Goal: Task Accomplishment & Management: Complete application form

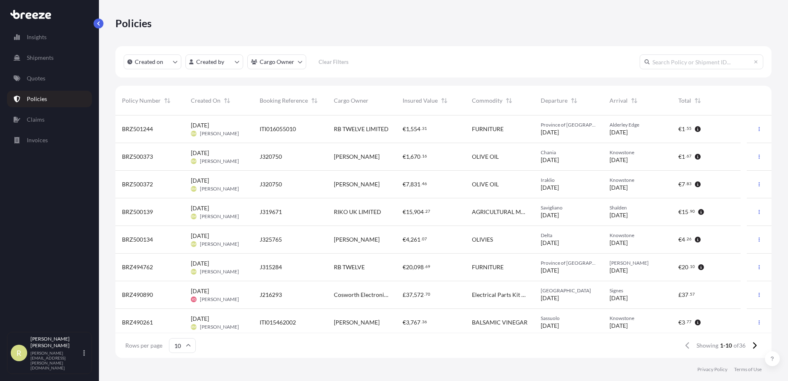
scroll to position [241, 650]
click at [52, 73] on link "Quotes" at bounding box center [49, 78] width 85 height 16
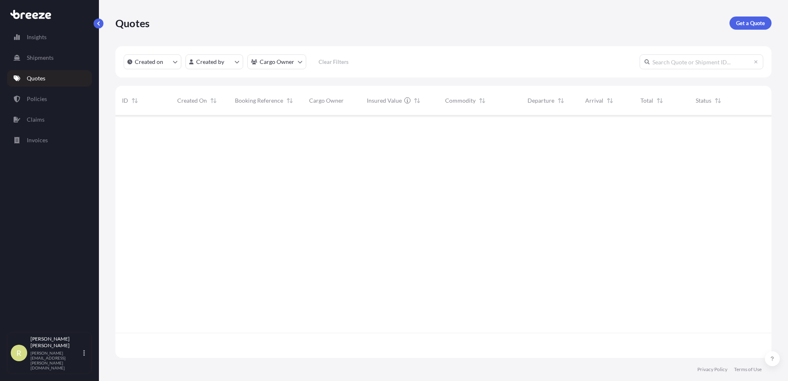
scroll to position [241, 650]
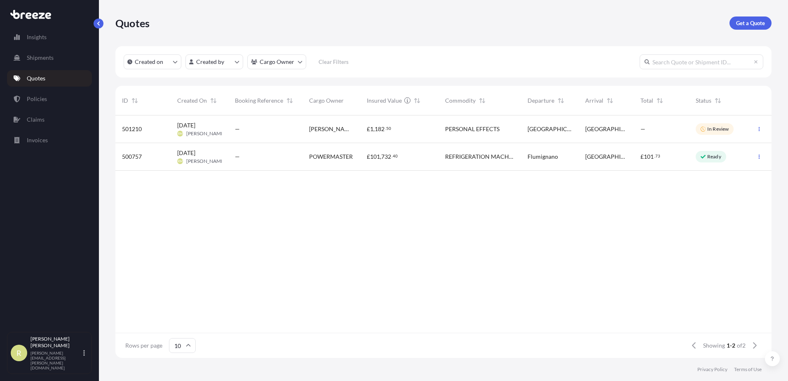
click at [664, 125] on div "—" at bounding box center [661, 129] width 42 height 8
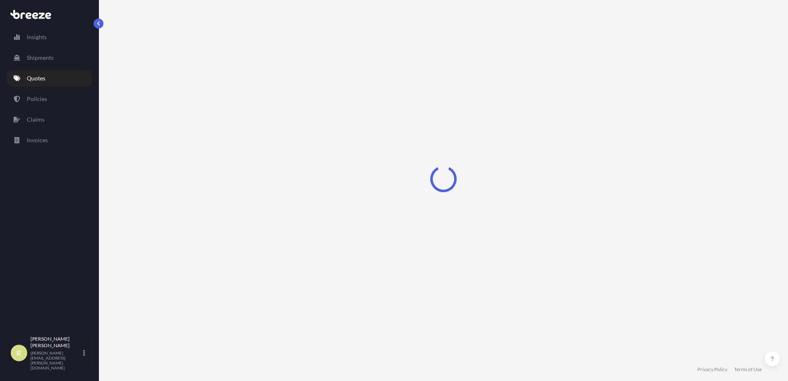
select select "Road"
select select "1"
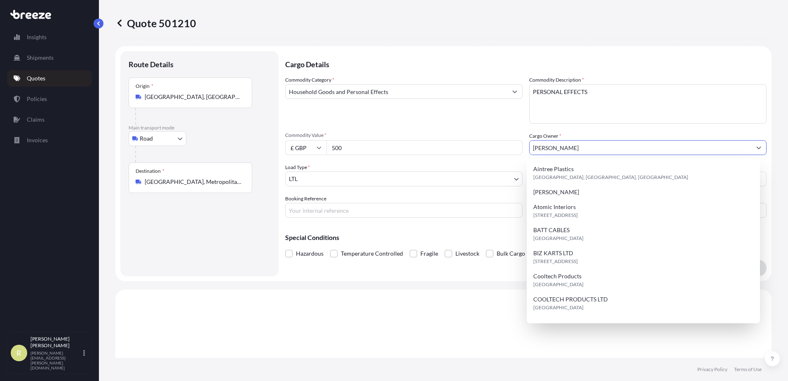
click at [602, 144] on input "[PERSON_NAME]" at bounding box center [641, 147] width 222 height 15
drag, startPoint x: 595, startPoint y: 145, endPoint x: 472, endPoint y: 136, distance: 124.0
click at [472, 136] on div "Commodity Category * Household Goods and Personal Effects Commodity Description…" at bounding box center [525, 147] width 481 height 142
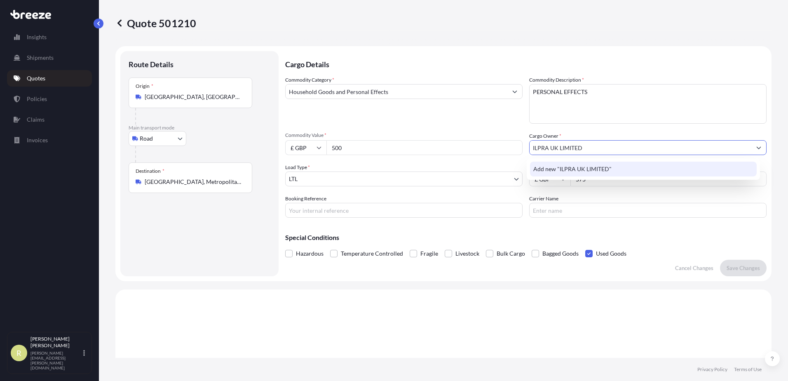
click at [589, 169] on span "Add new "ILPRA UK LIMITED"" at bounding box center [572, 169] width 78 height 8
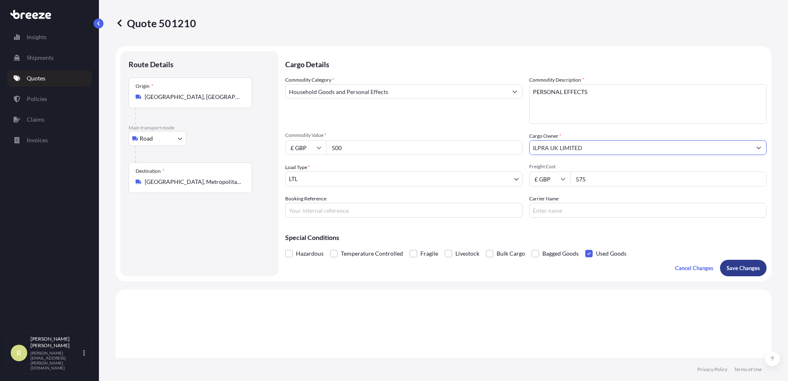
type input "ILPRA UK LIMITED"
click at [736, 270] on p "Save Changes" at bounding box center [743, 268] width 33 height 8
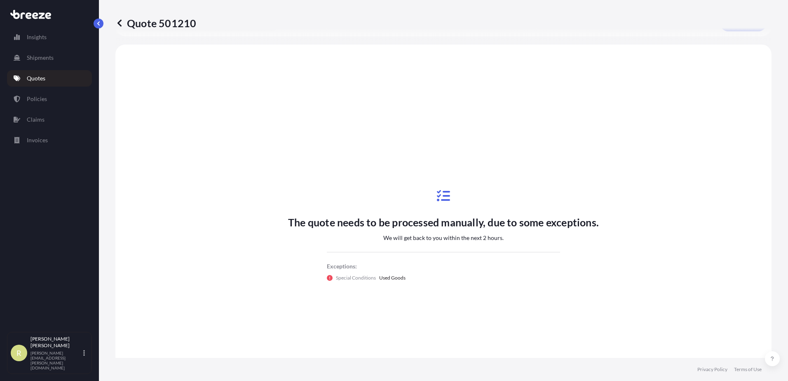
scroll to position [248, 0]
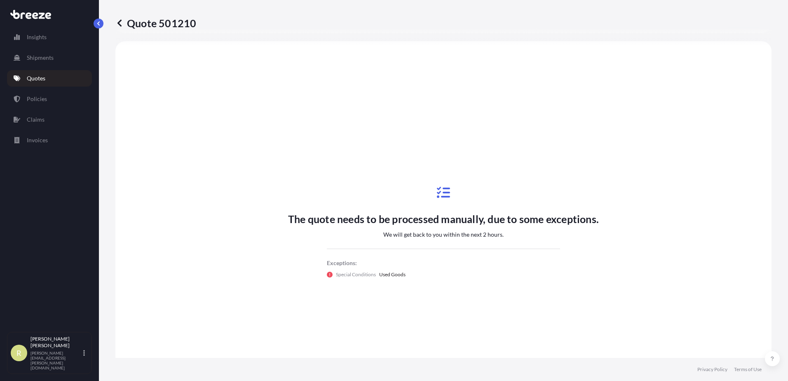
select select "Road"
select select "1"
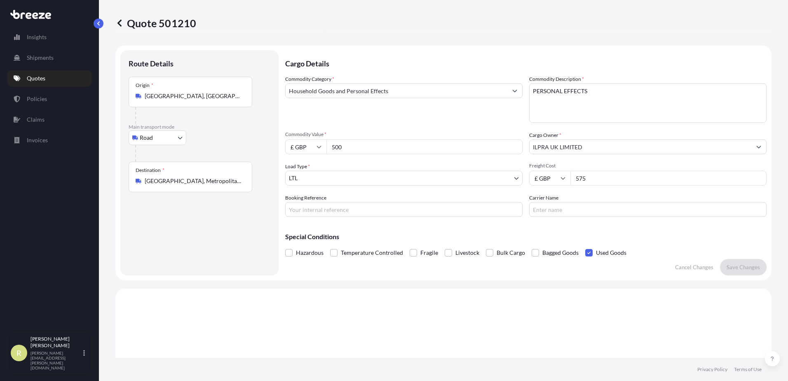
scroll to position [0, 0]
click at [586, 252] on span at bounding box center [588, 253] width 7 height 7
click at [585, 247] on input "Used Goods" at bounding box center [585, 247] width 0 height 0
click at [733, 270] on p "Save Changes" at bounding box center [743, 268] width 33 height 8
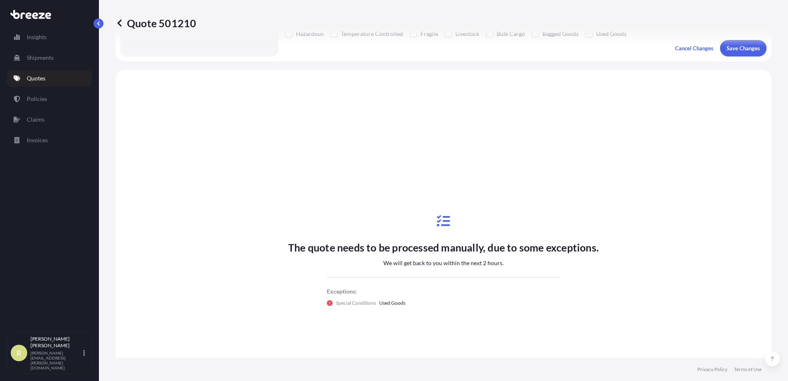
scroll to position [248, 0]
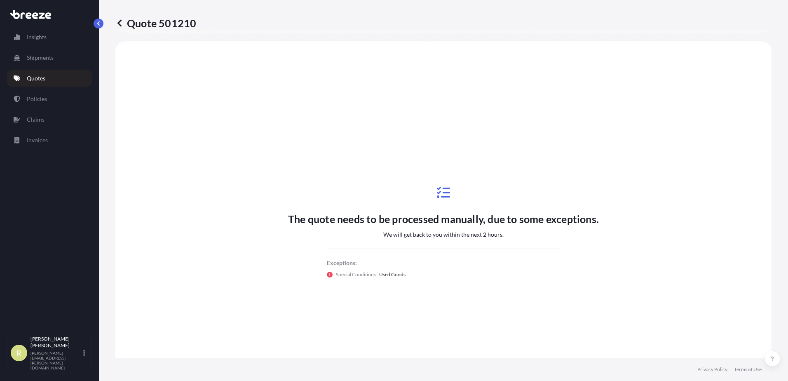
select select "Road"
select select "1"
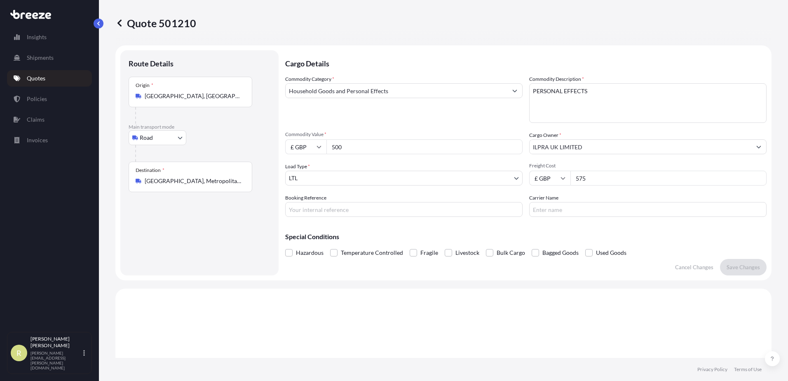
scroll to position [0, 0]
click at [46, 80] on link "Quotes" at bounding box center [49, 78] width 85 height 16
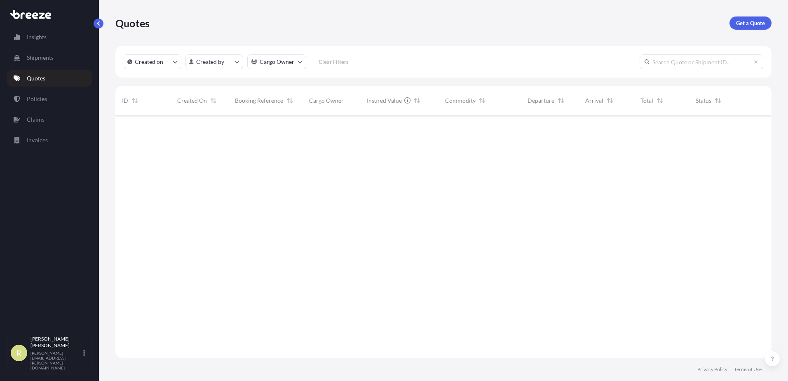
scroll to position [241, 650]
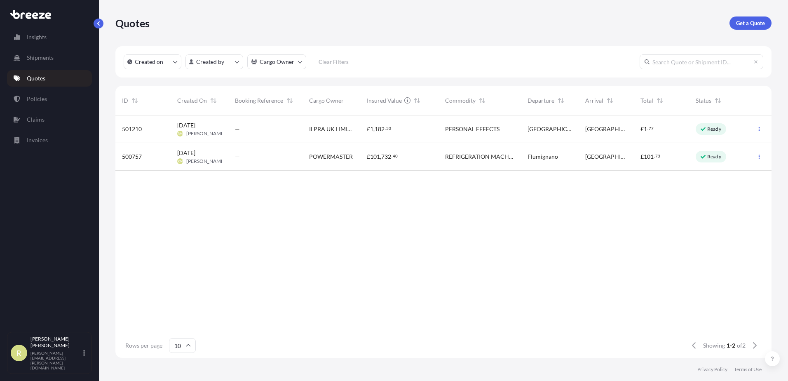
click at [290, 136] on div "—" at bounding box center [265, 129] width 74 height 28
select select "Road"
select select "1"
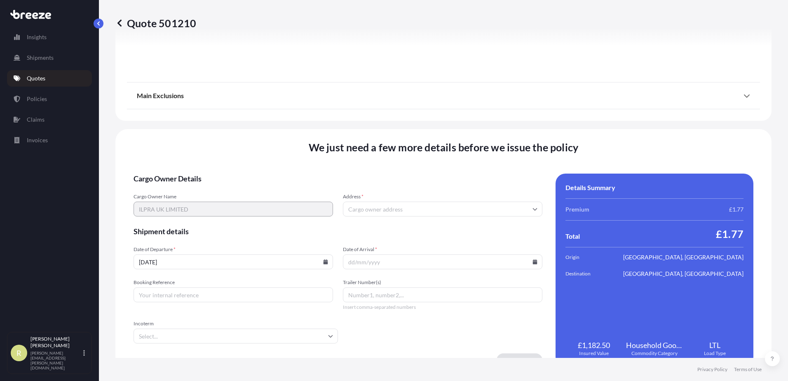
scroll to position [927, 0]
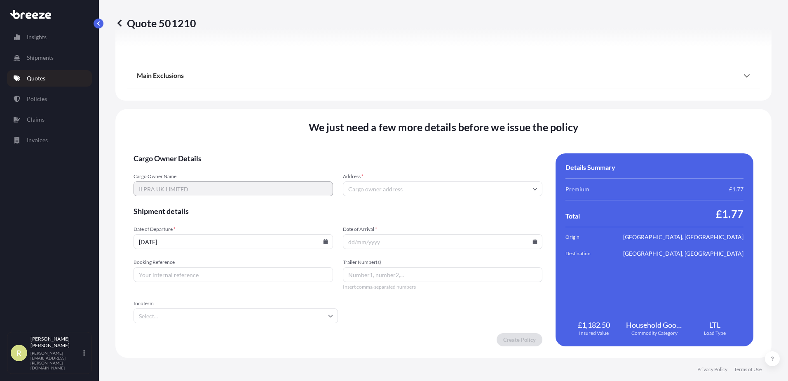
click at [325, 240] on icon at bounding box center [326, 241] width 5 height 5
click at [189, 169] on button "14" at bounding box center [194, 168] width 13 height 13
click at [324, 242] on icon at bounding box center [326, 241] width 5 height 5
click at [174, 171] on button "13" at bounding box center [174, 168] width 13 height 13
type input "[DATE]"
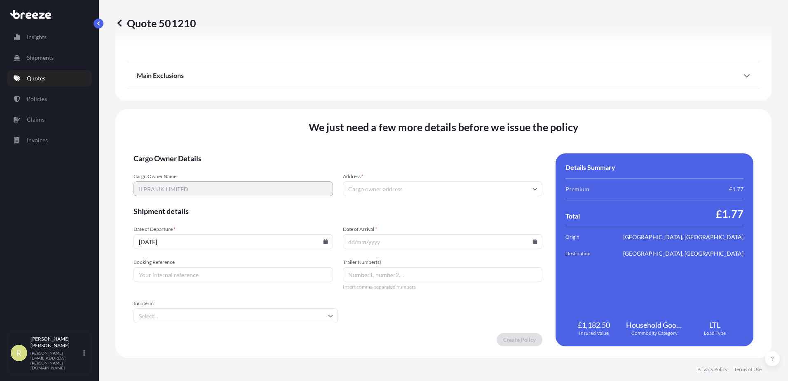
click at [533, 242] on icon at bounding box center [535, 241] width 5 height 5
click at [459, 204] on button "31" at bounding box center [459, 199] width 13 height 13
type input "[DATE]"
click at [200, 275] on input "Booking Reference" at bounding box center [233, 274] width 199 height 15
paste input "J322502"
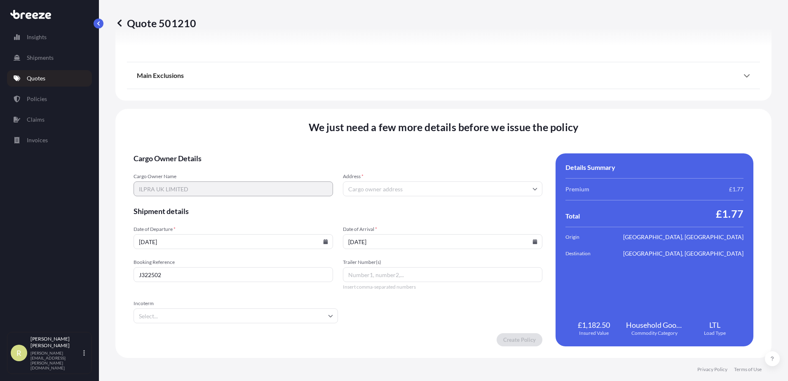
type input "J322502"
click at [240, 312] on input "Incoterm" at bounding box center [236, 315] width 204 height 15
click at [202, 288] on li "DAP" at bounding box center [235, 287] width 196 height 16
click at [426, 317] on form "Cargo Owner Details Cargo Owner Name ILPRA UK LIMITED Address * Shipment detail…" at bounding box center [338, 249] width 409 height 193
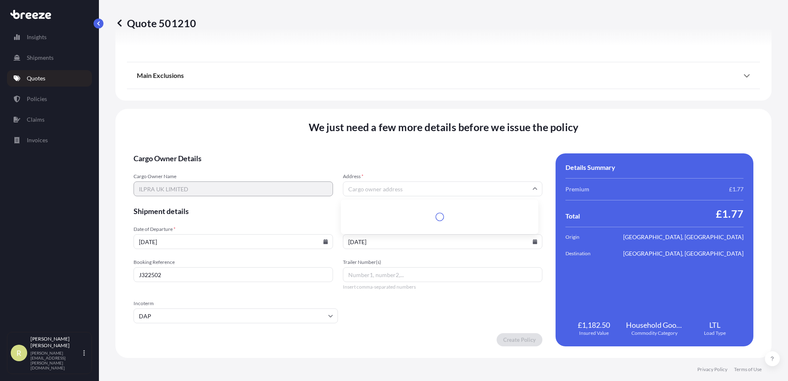
click at [392, 188] on input "Address *" at bounding box center [442, 188] width 199 height 15
click at [383, 190] on input "Address *" at bounding box center [442, 188] width 199 height 15
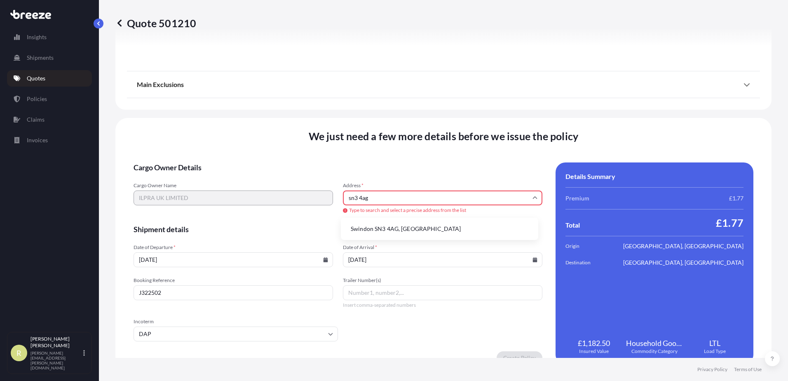
click at [390, 231] on li "Swindon SN3 4AG, [GEOGRAPHIC_DATA]" at bounding box center [439, 229] width 191 height 16
type input "Swindon SN3 4AG, [GEOGRAPHIC_DATA]"
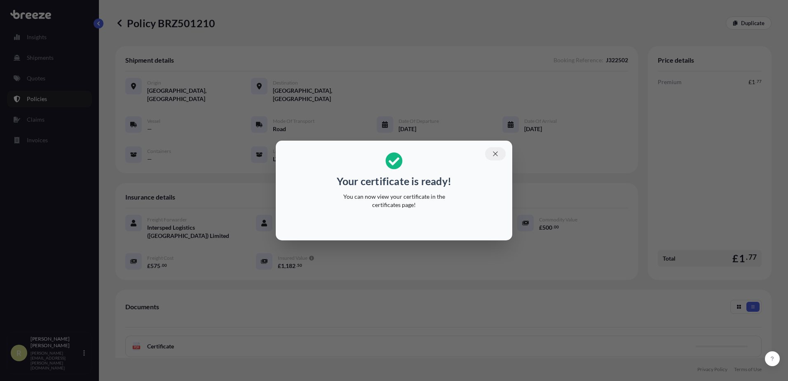
click at [497, 152] on icon "button" at bounding box center [495, 153] width 7 height 7
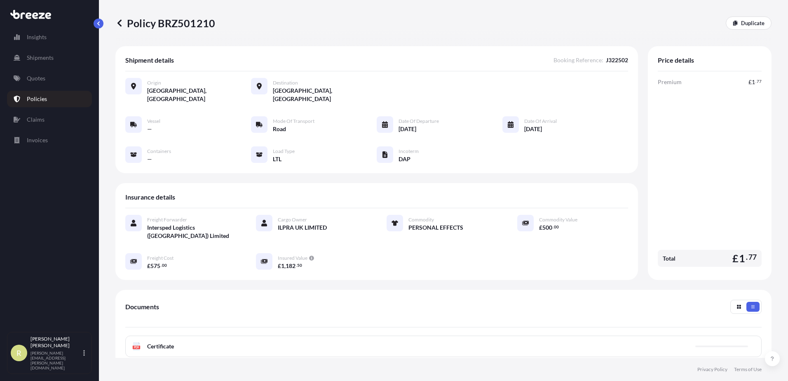
click at [252, 335] on div "PDF Certificate" at bounding box center [443, 345] width 636 height 21
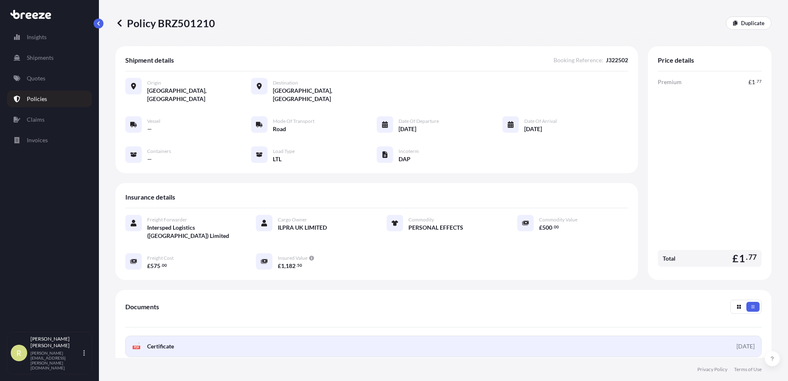
click at [172, 342] on span "Certificate" at bounding box center [160, 346] width 27 height 8
